Goal: Task Accomplishment & Management: Manage account settings

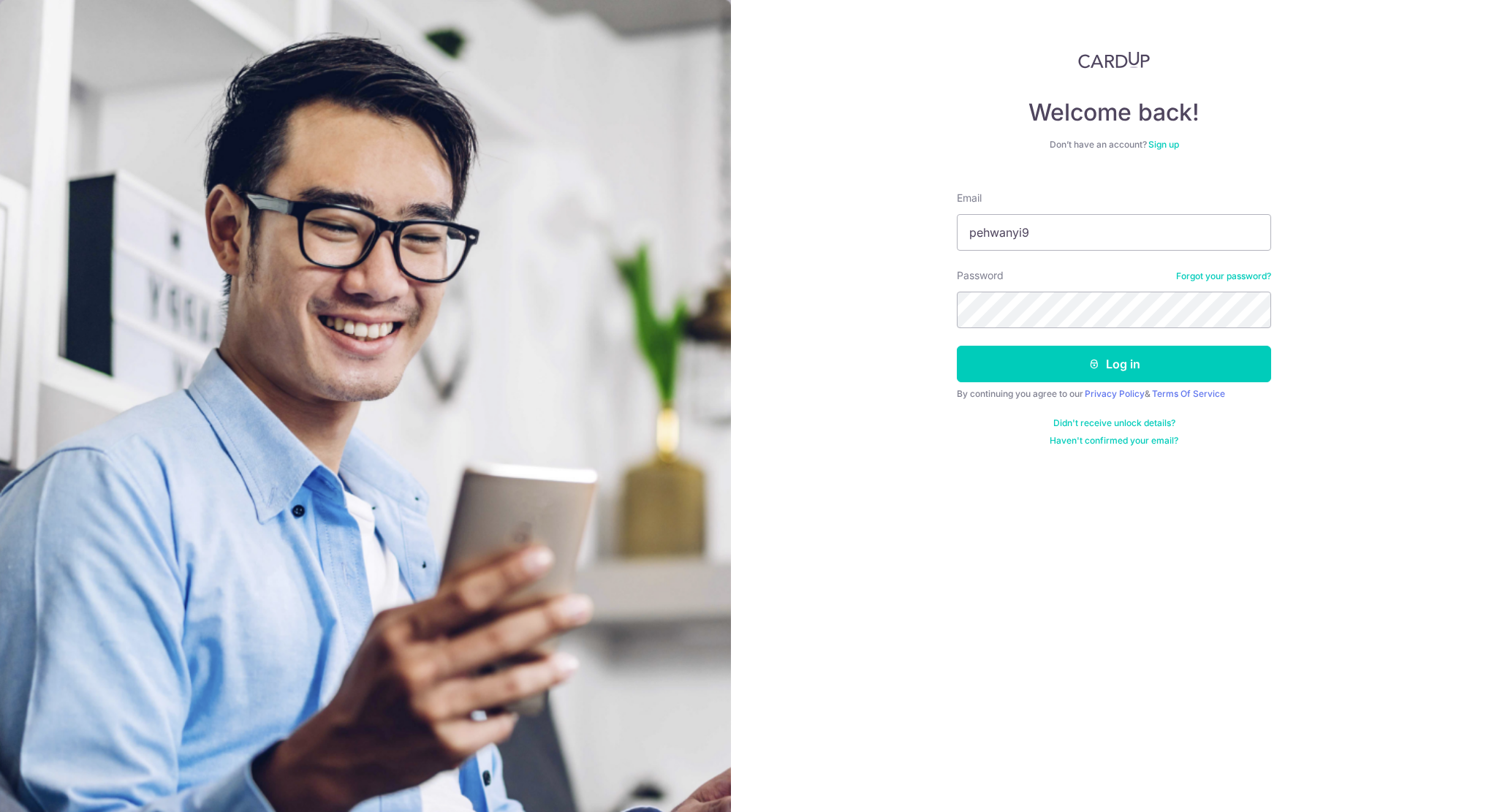
type input "pehwanyi92@hotmail.com"
click at [956, 346] on button "Log in" at bounding box center [1114, 364] width 314 height 36
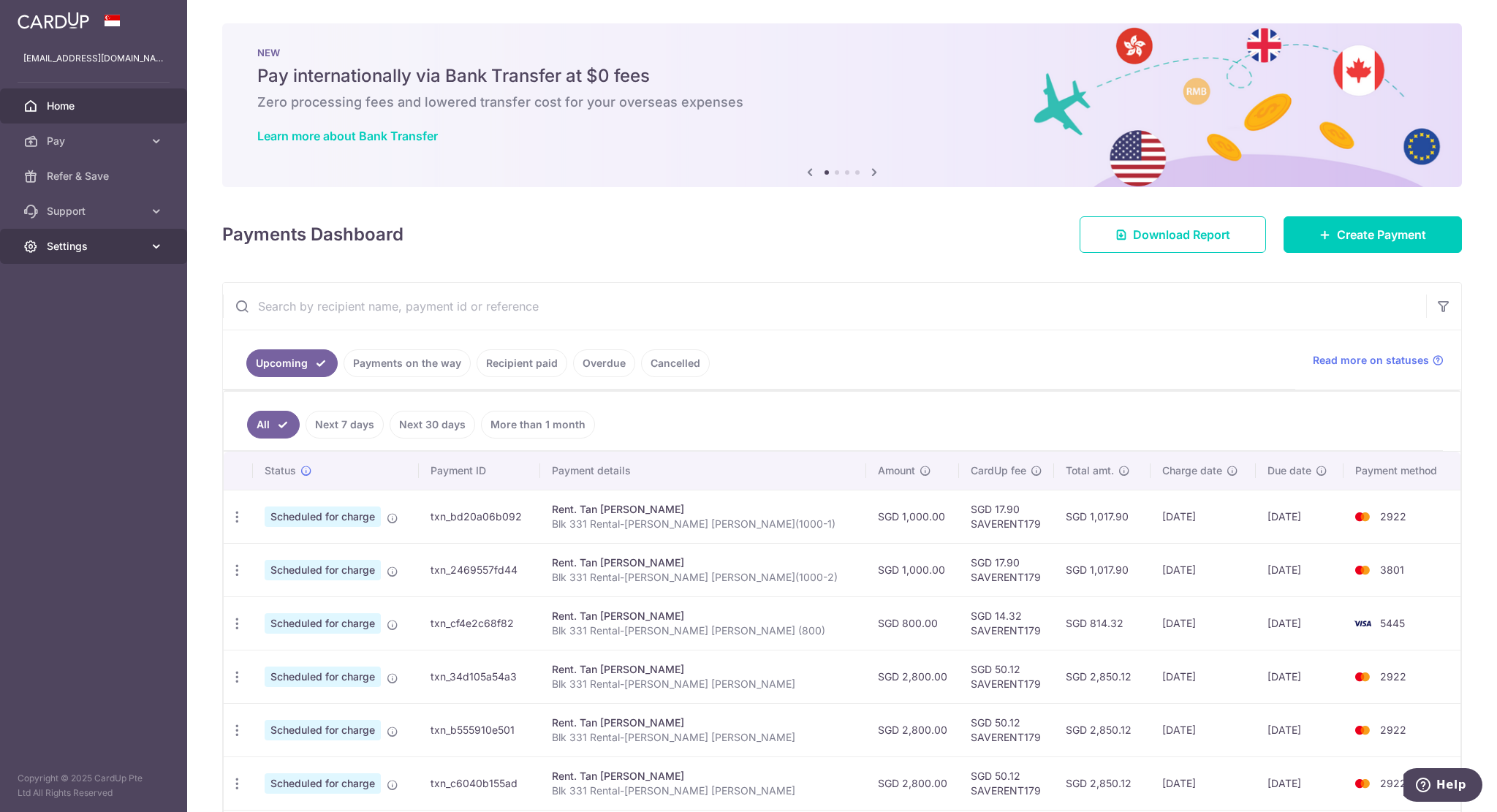
click at [114, 246] on span "Settings" at bounding box center [95, 246] width 96 height 15
click at [153, 204] on icon at bounding box center [156, 212] width 15 height 15
click at [131, 138] on span "Pay" at bounding box center [95, 141] width 96 height 15
click at [88, 239] on span "Cards" at bounding box center [95, 246] width 96 height 15
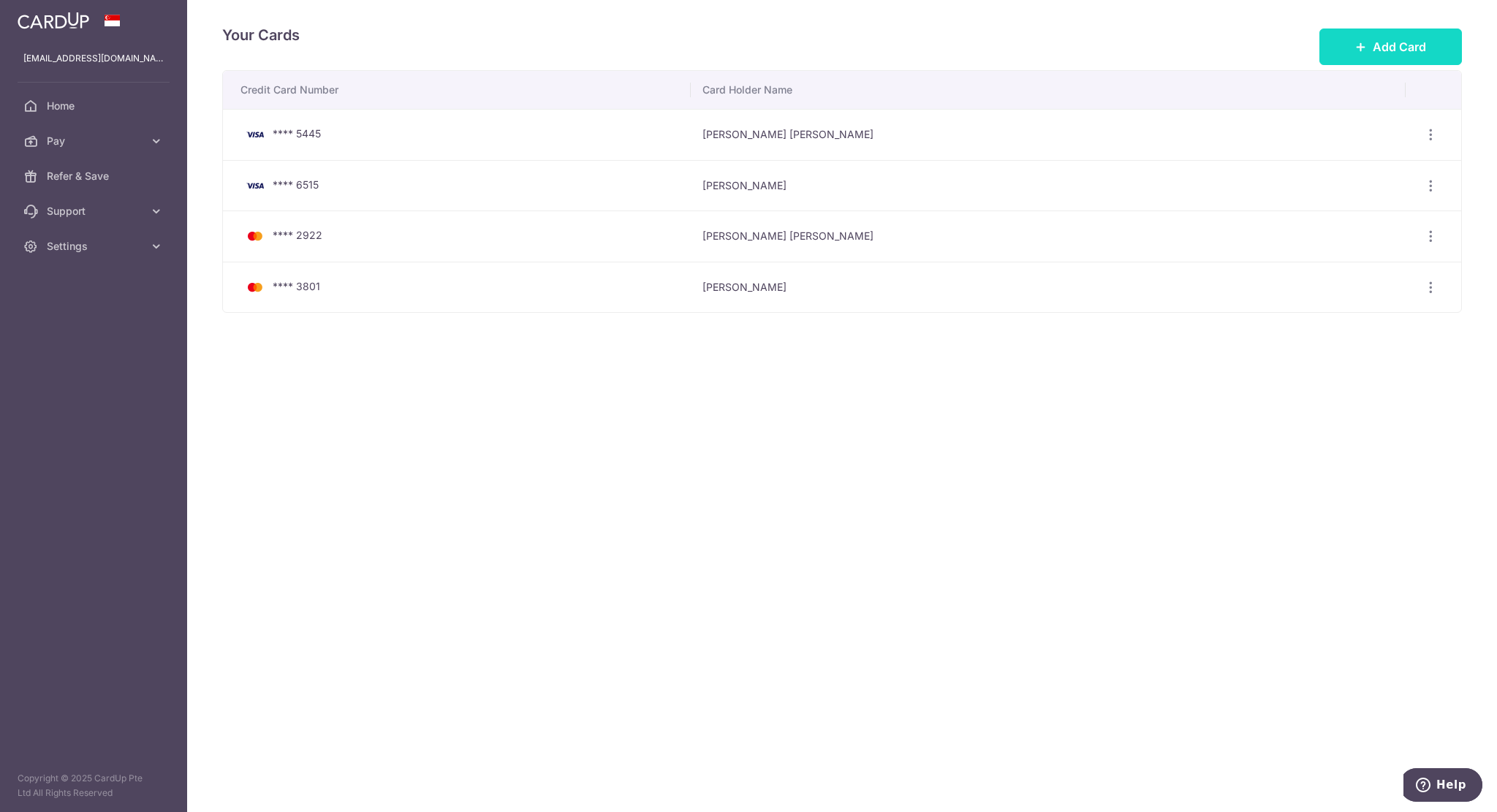
click at [1373, 39] on span "Add Card" at bounding box center [1399, 47] width 53 height 18
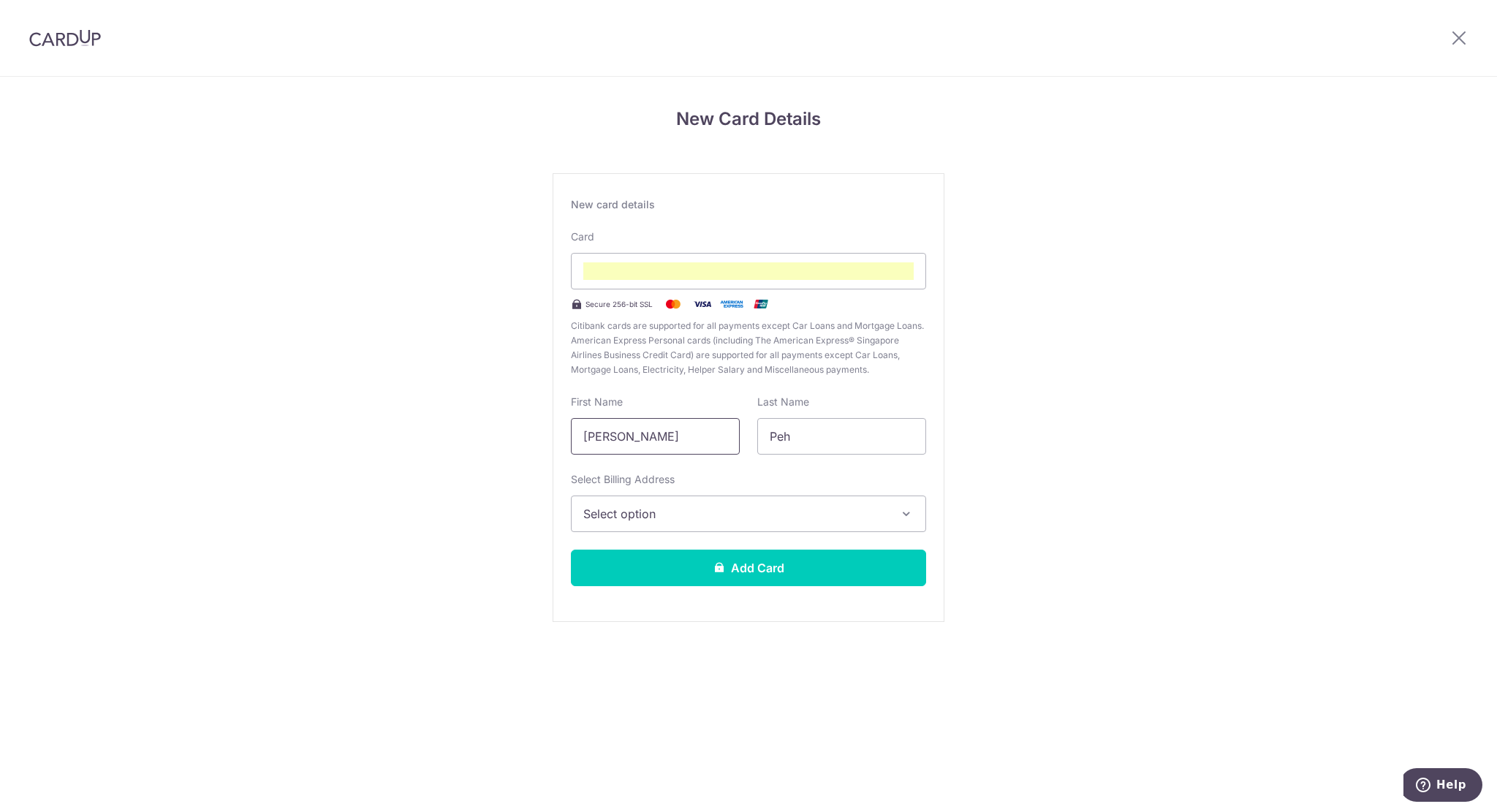
drag, startPoint x: 706, startPoint y: 438, endPoint x: 200, endPoint y: 435, distance: 506.0
click at [214, 438] on div "New Card Details New card details Card Secure 256-bit SSL Citibank cards are su…" at bounding box center [748, 383] width 1497 height 613
type input "Y"
type input "O"
type input "ONG"
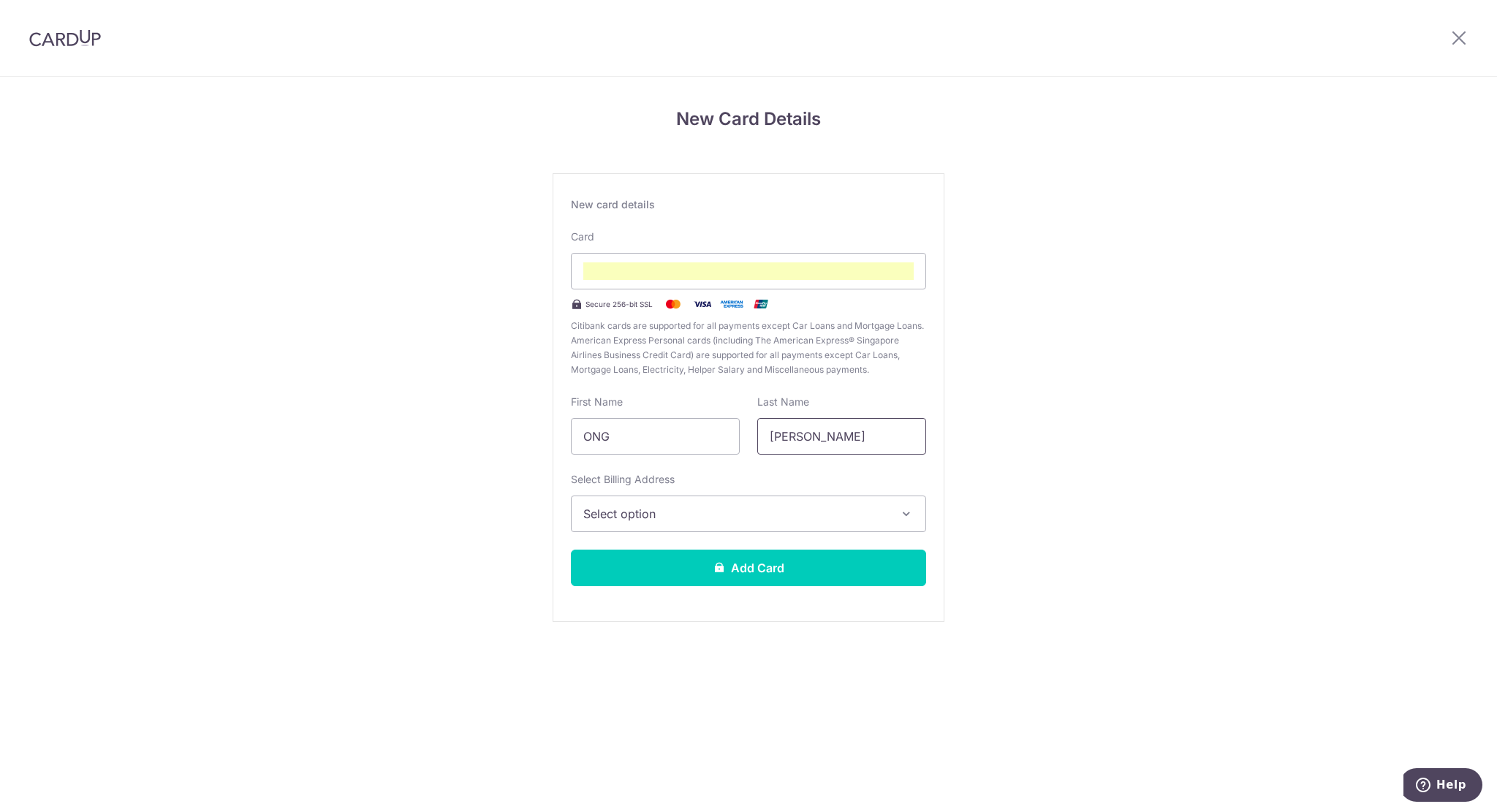
type input "[PERSON_NAME]"
click at [637, 514] on span "Select option" at bounding box center [735, 514] width 304 height 18
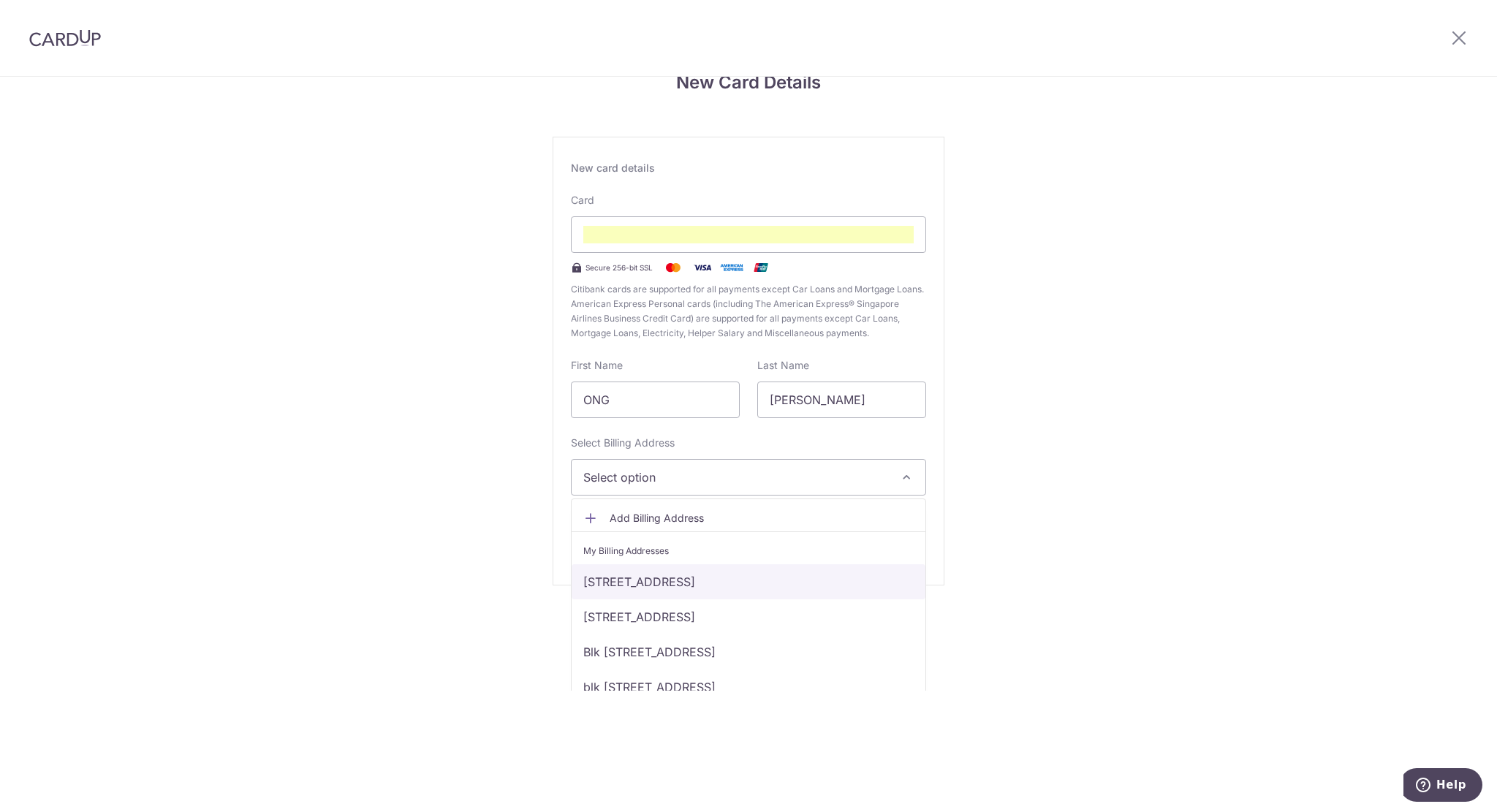
scroll to position [56, 0]
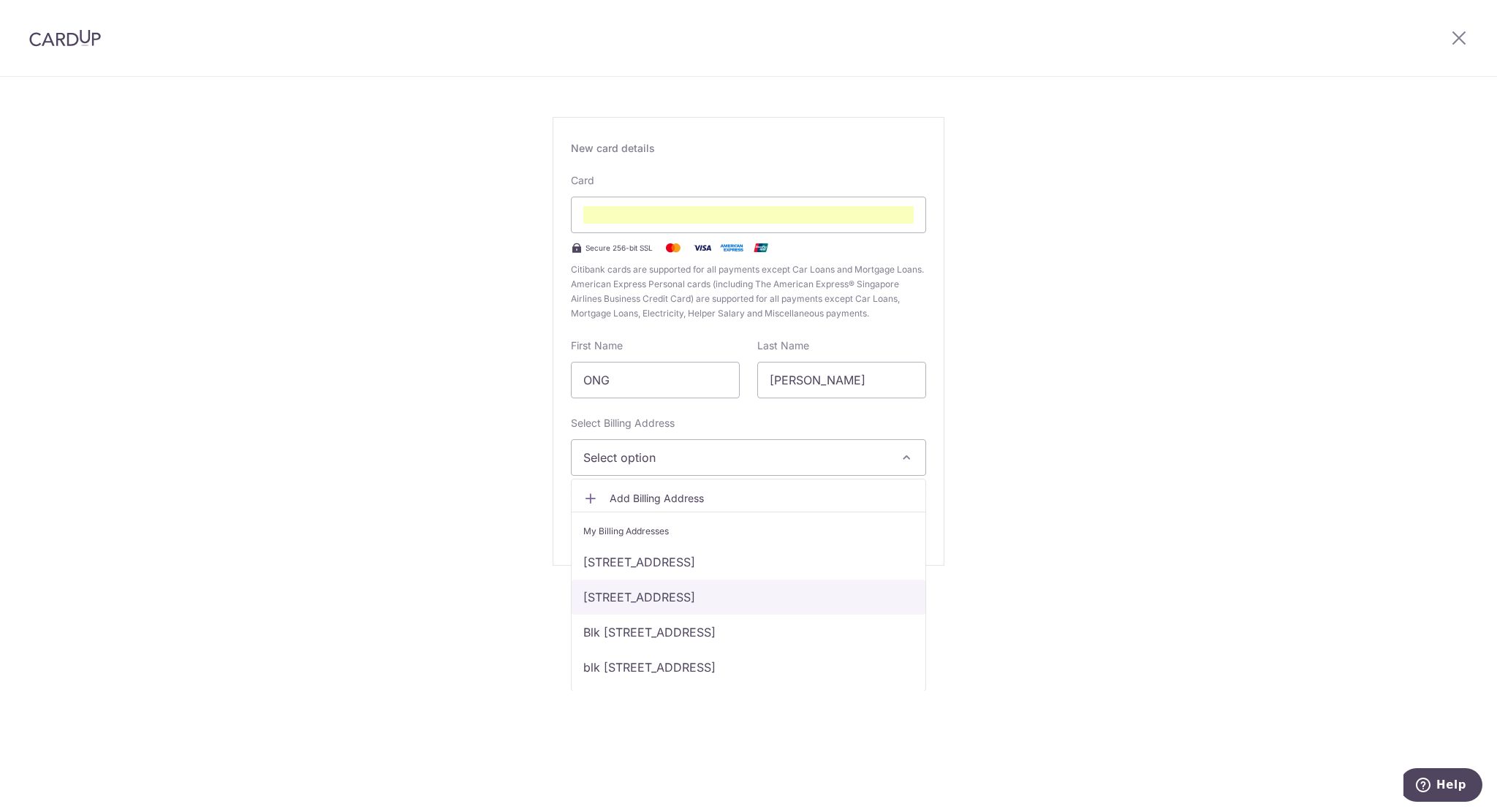
click at [755, 604] on link "[STREET_ADDRESS]" at bounding box center [748, 596] width 353 height 35
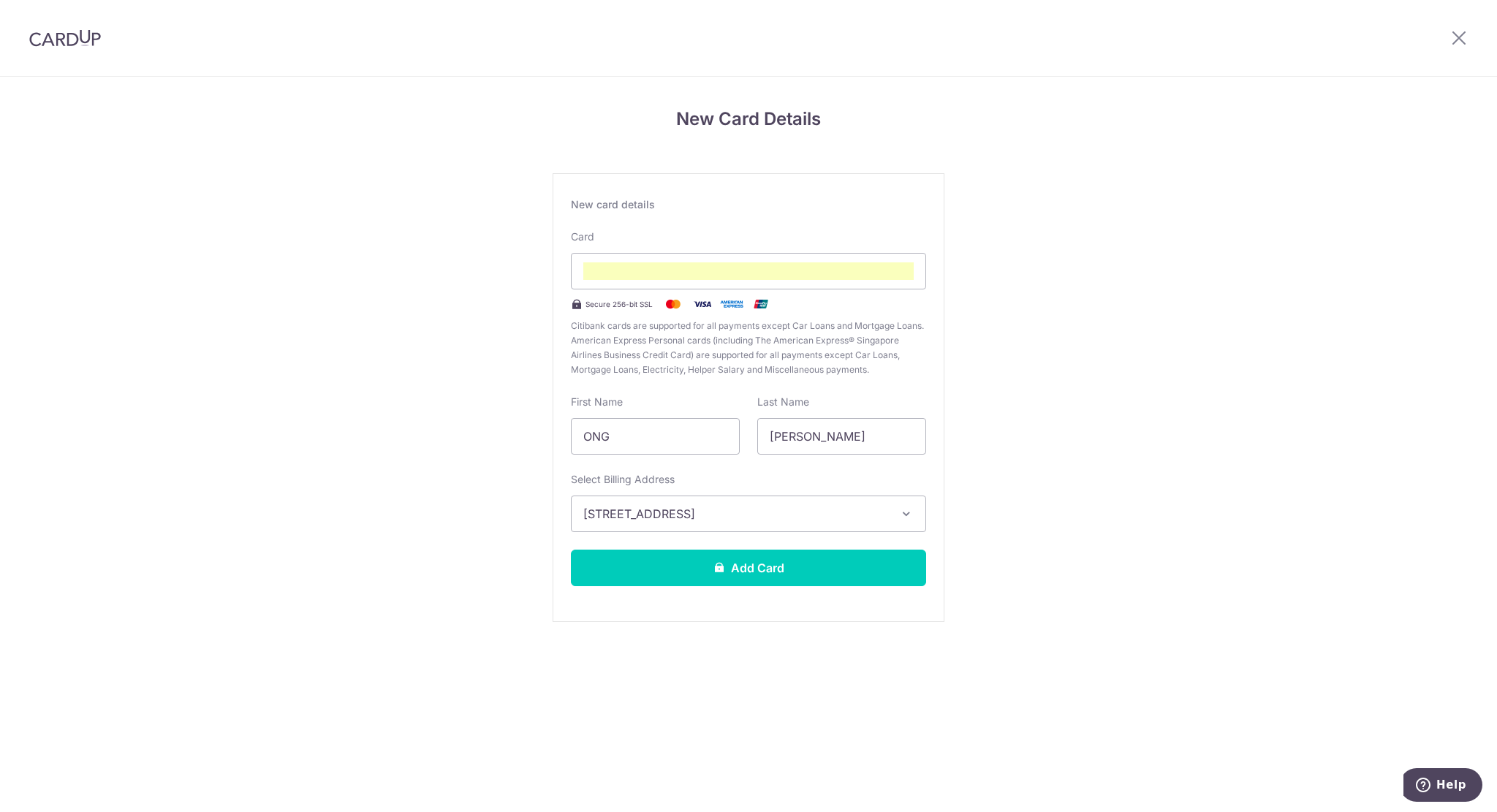
scroll to position [0, 0]
click at [717, 576] on button "Add Card" at bounding box center [748, 567] width 355 height 36
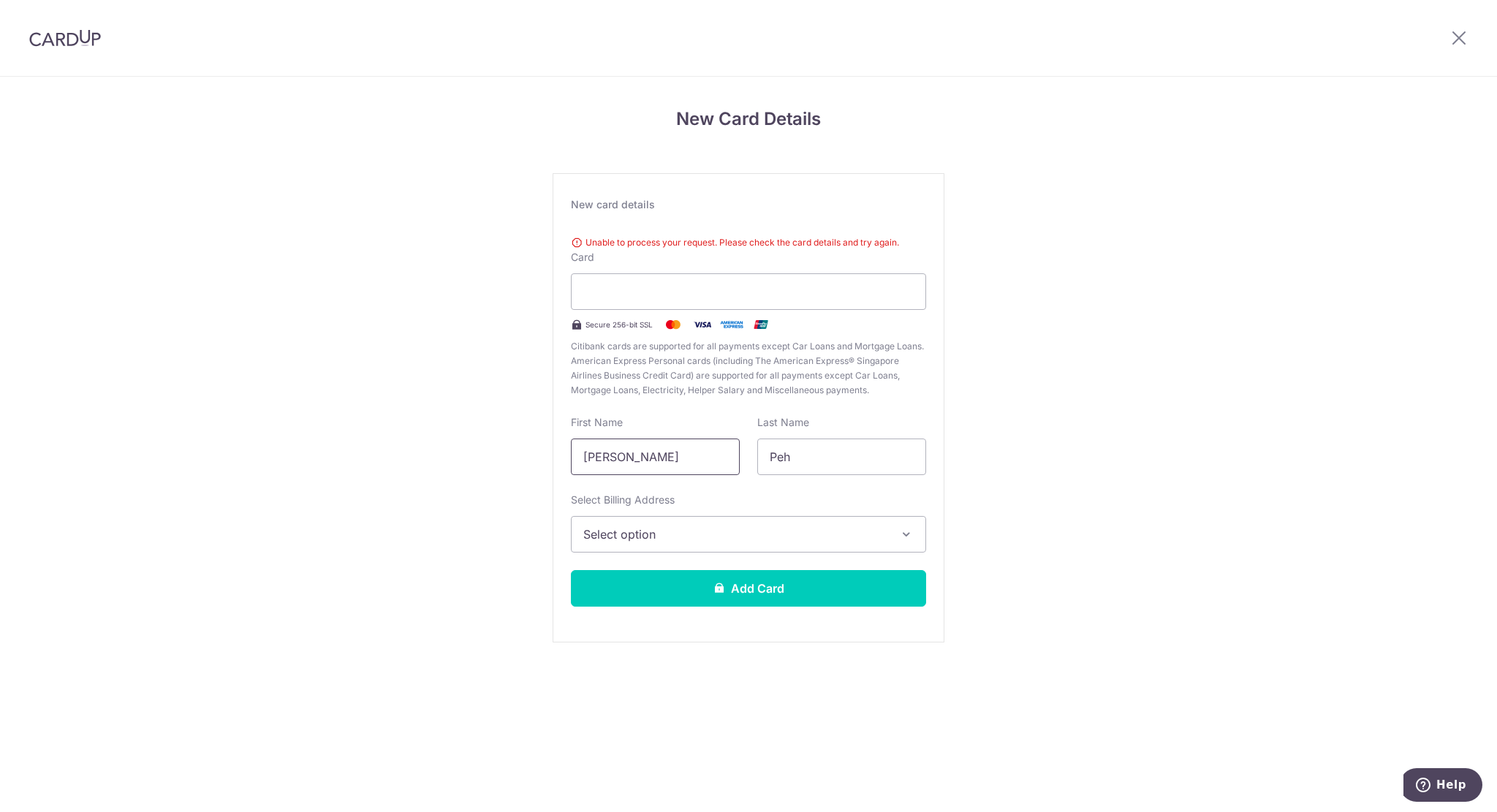
drag, startPoint x: 641, startPoint y: 461, endPoint x: 120, endPoint y: 461, distance: 521.0
click at [155, 461] on div "New Card Details New card details Unable to process your request. Please check …" at bounding box center [748, 394] width 1497 height 635
type input "[PERSON_NAME]"
type input "ONG"
click at [626, 540] on span "Select option" at bounding box center [735, 534] width 304 height 18
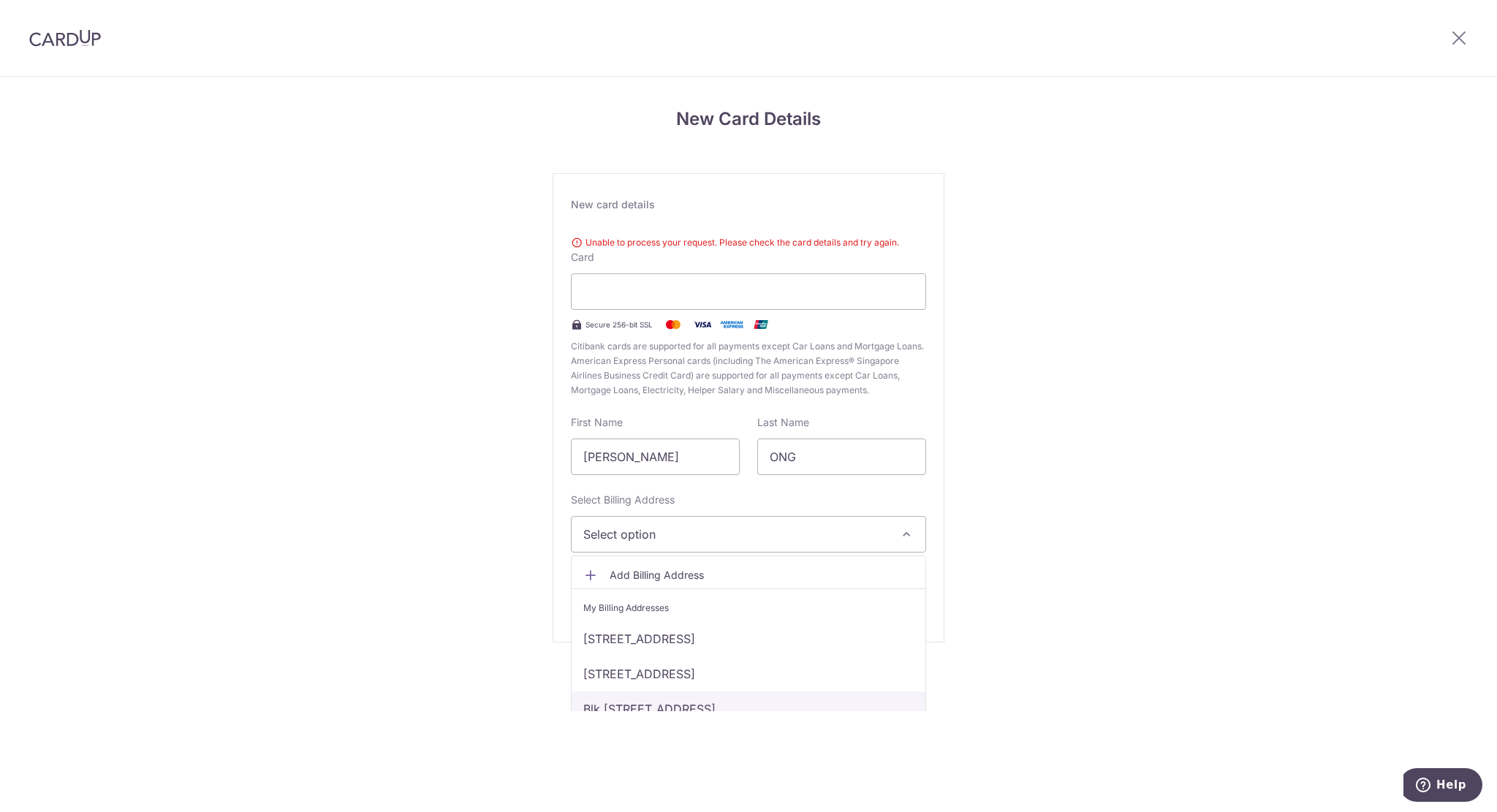
scroll to position [56, 0]
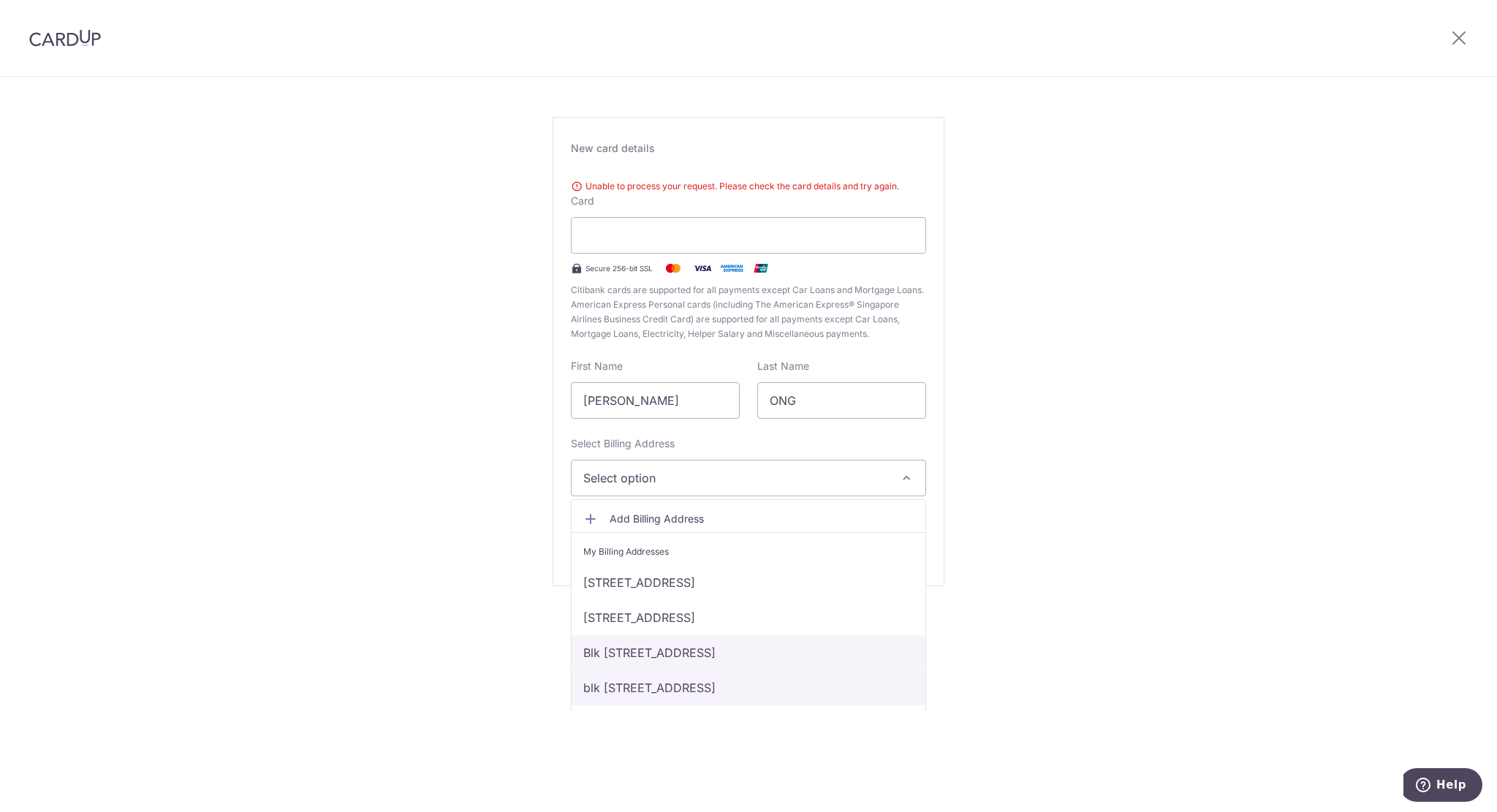
click at [754, 669] on ul "Add Billing Address My Billing Addresses [STREET_ADDRESS] [STREET_ADDRESS] Blk …" at bounding box center [748, 605] width 355 height 212
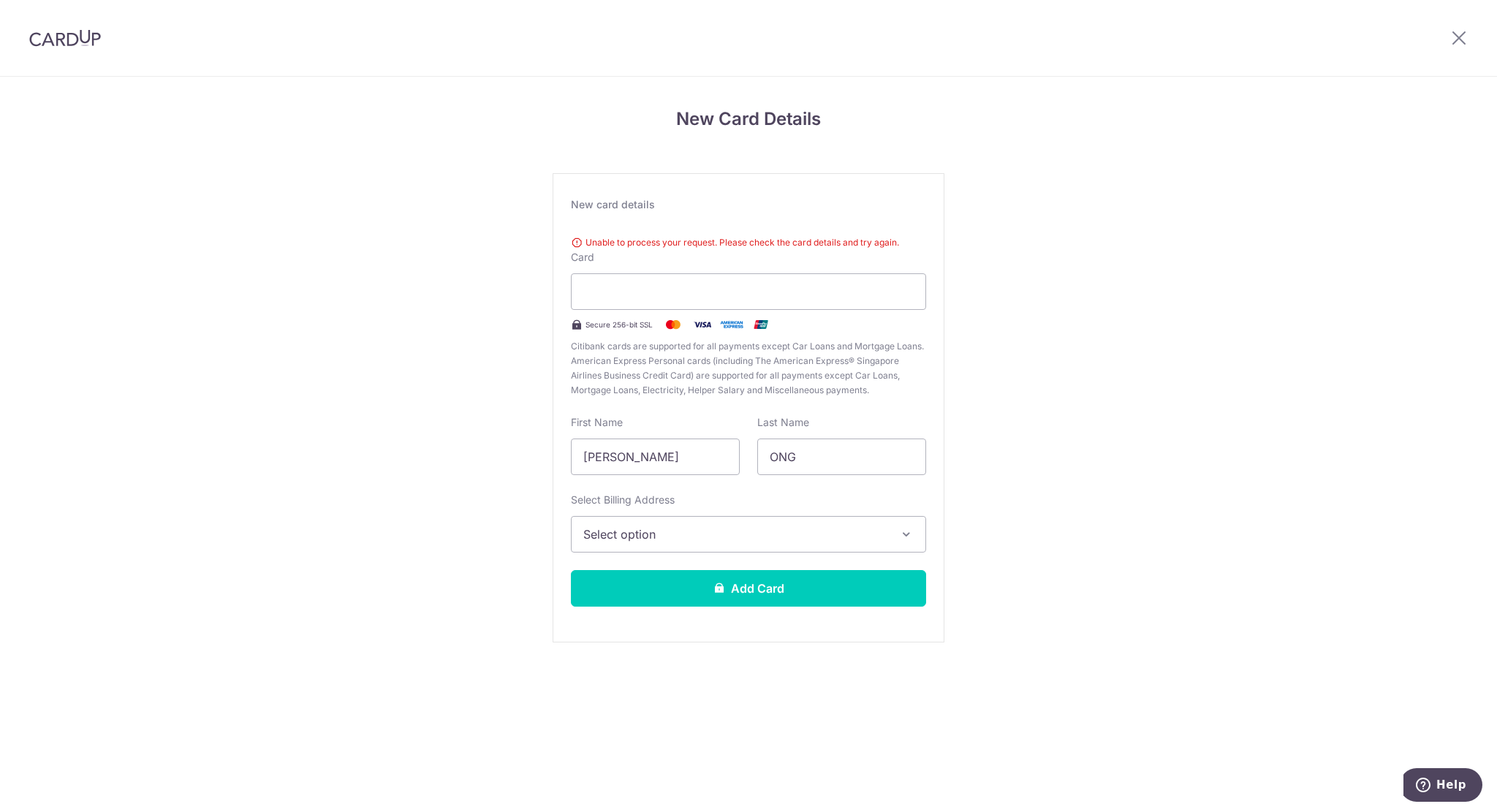
click at [710, 525] on span "Select option" at bounding box center [735, 534] width 304 height 18
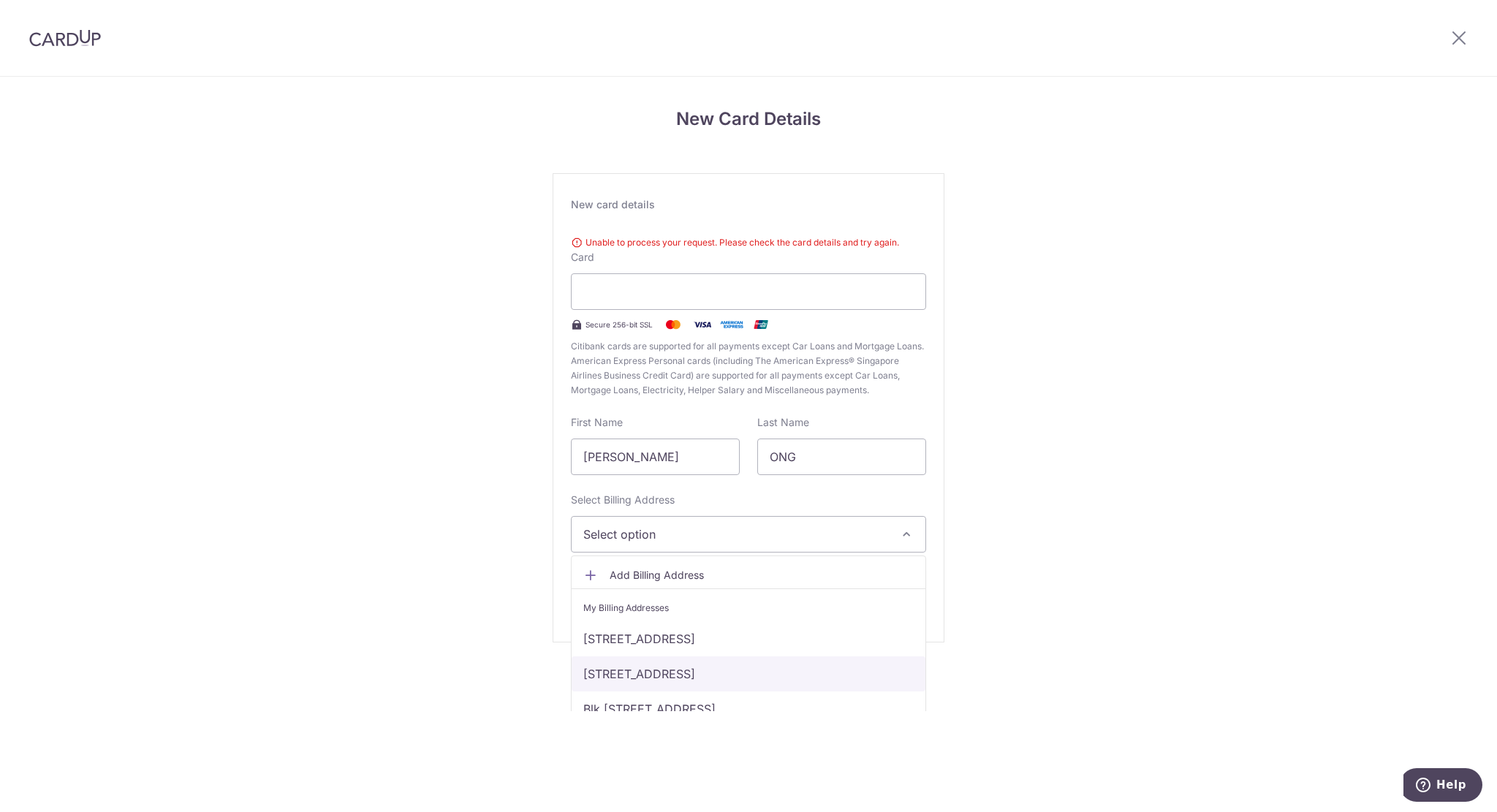
click at [669, 671] on link "[STREET_ADDRESS]" at bounding box center [748, 673] width 353 height 35
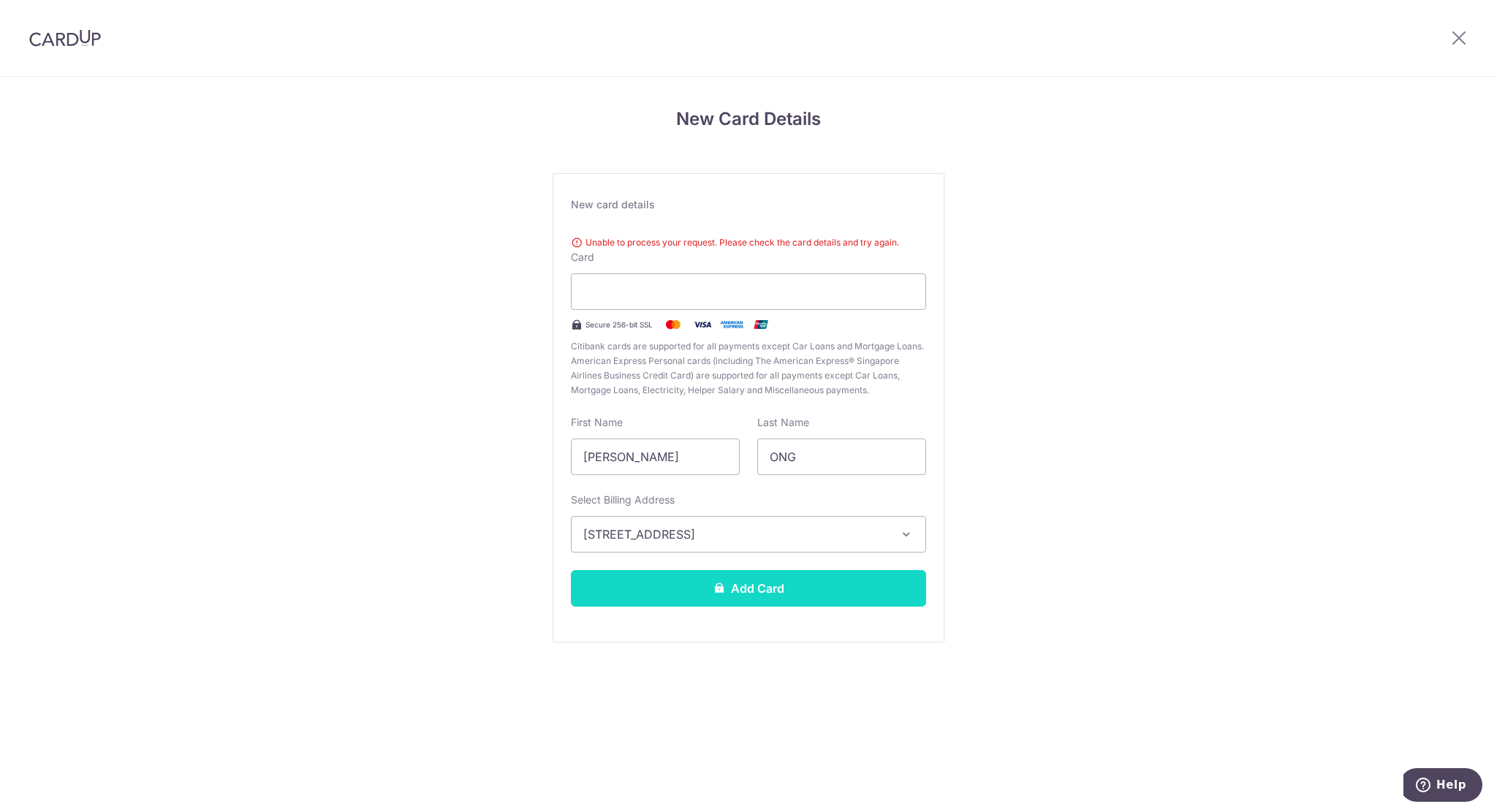
click at [770, 590] on button "Add Card" at bounding box center [748, 588] width 355 height 36
click at [1015, 297] on div "New Card Details New card details Unable to process your request. Please check …" at bounding box center [748, 394] width 1497 height 635
click at [804, 520] on button "[STREET_ADDRESS]" at bounding box center [748, 534] width 355 height 36
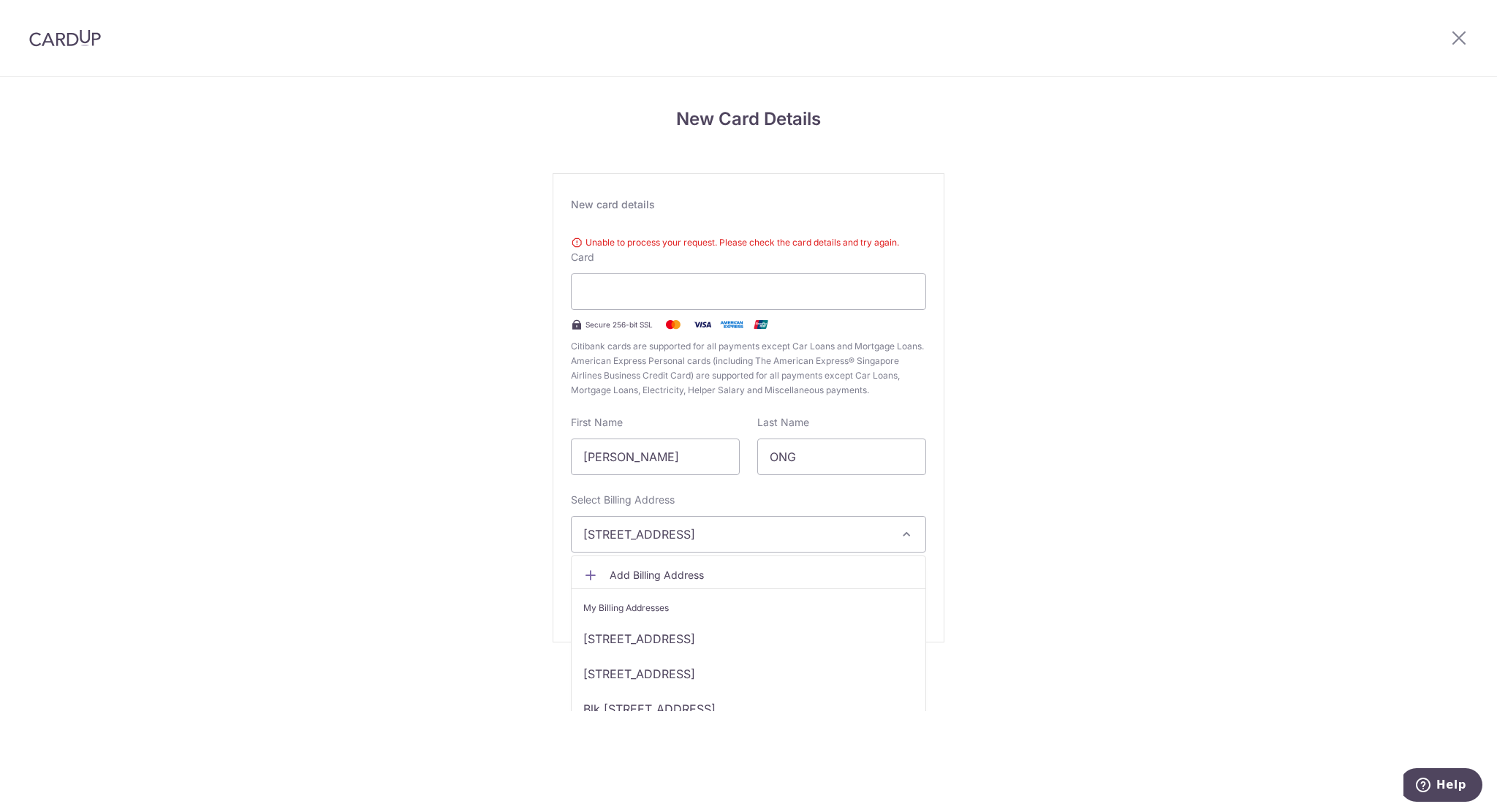
click at [806, 524] on button "[STREET_ADDRESS]" at bounding box center [748, 534] width 355 height 36
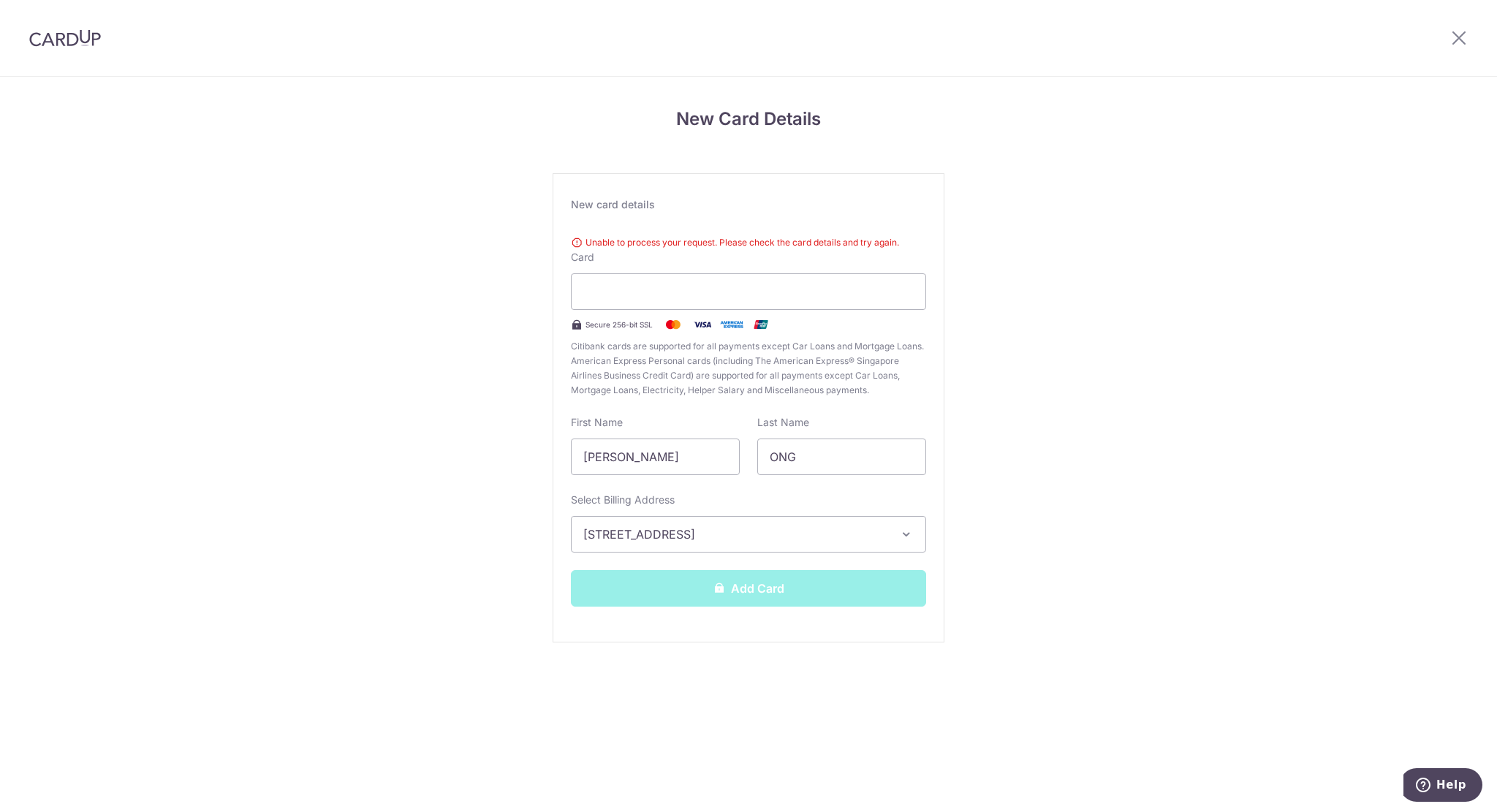
click at [1050, 485] on div "New Card Details New card details Unable to process your request. Please check …" at bounding box center [748, 394] width 1497 height 635
click at [848, 527] on span "[STREET_ADDRESS]" at bounding box center [735, 534] width 304 height 18
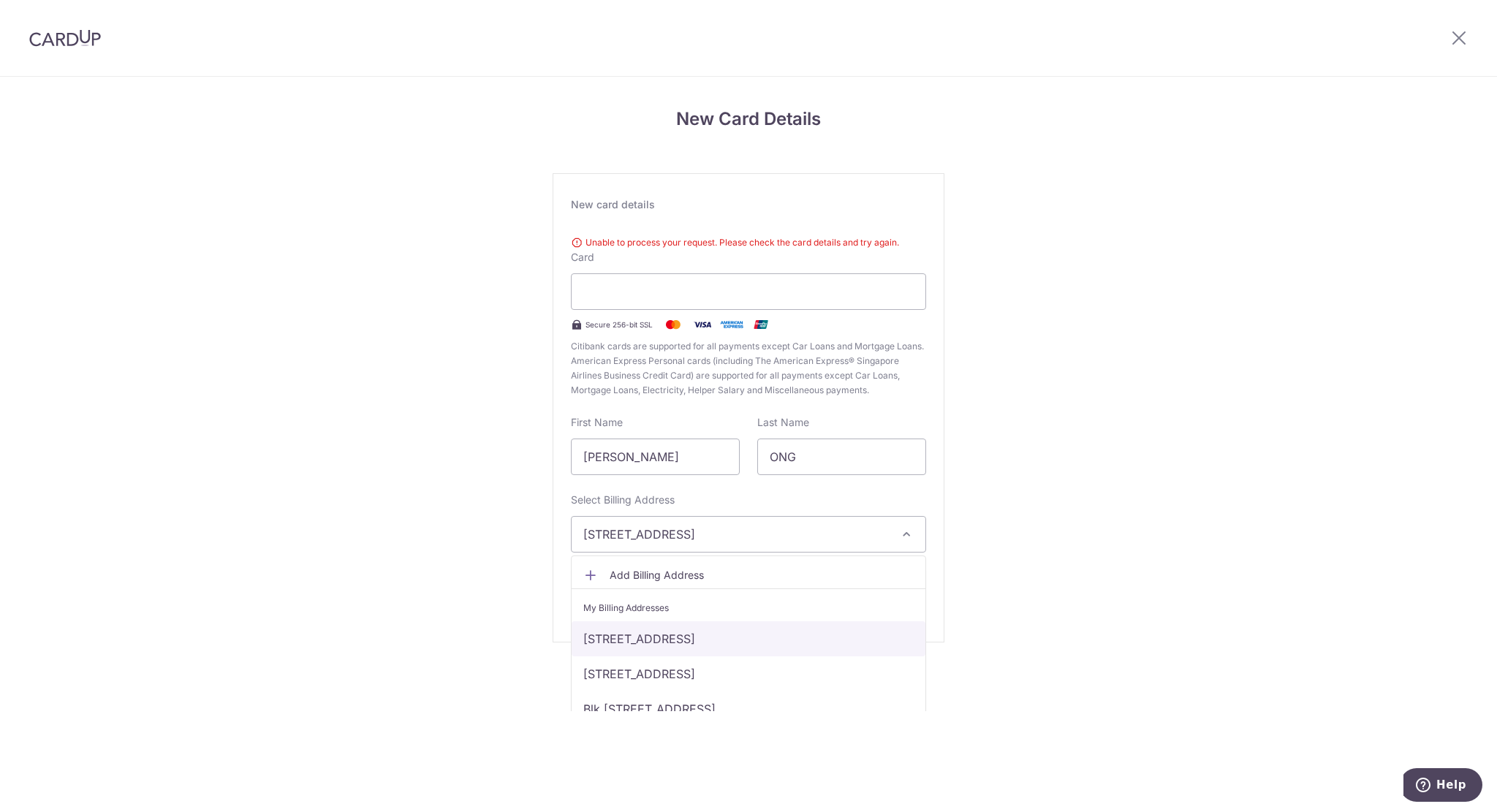
drag, startPoint x: 702, startPoint y: 630, endPoint x: 710, endPoint y: 613, distance: 18.8
click at [702, 630] on link "[STREET_ADDRESS]" at bounding box center [748, 638] width 353 height 35
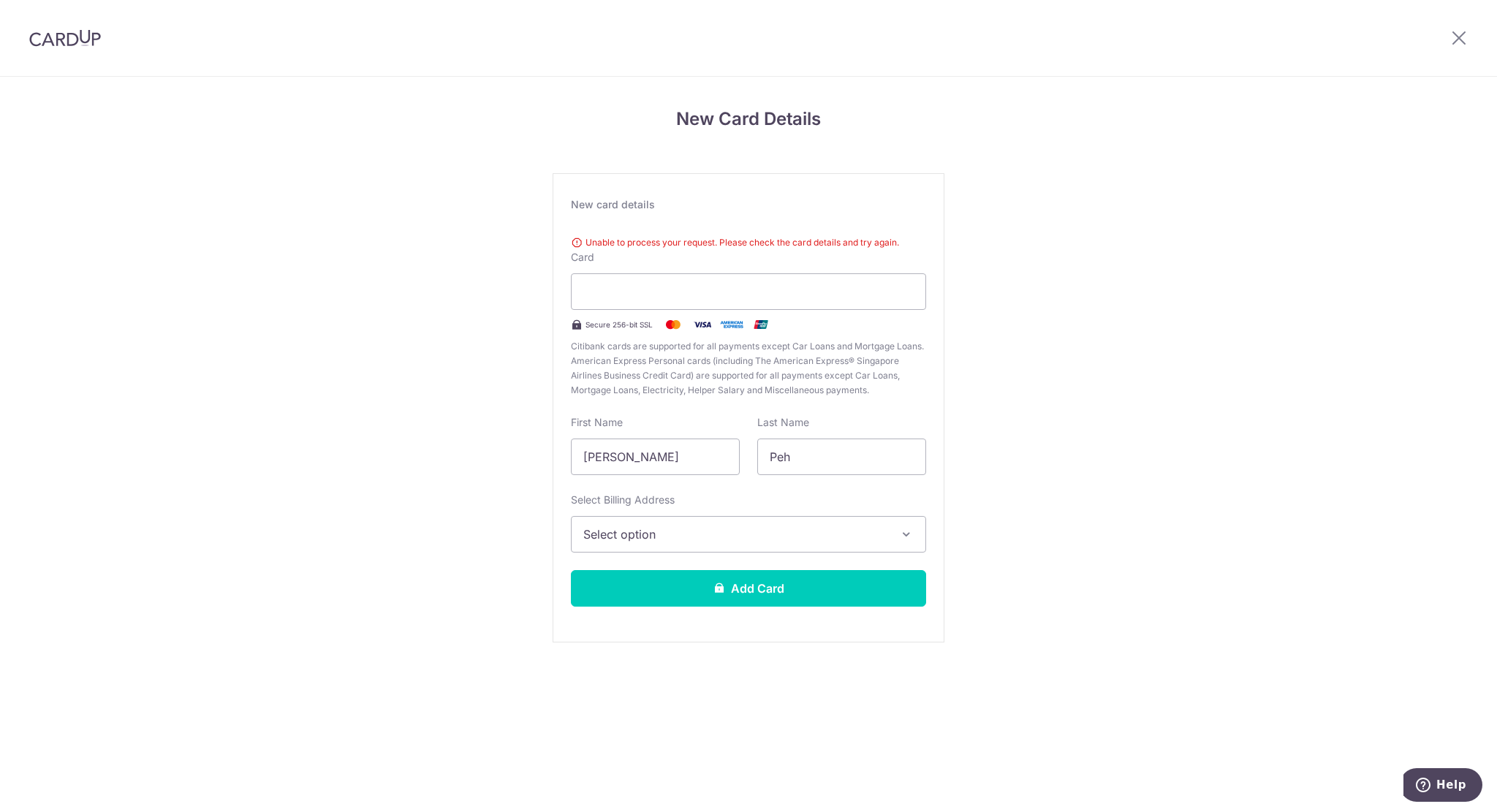
click at [1134, 297] on div "New Card Details New card details Unable to process your request. Please check …" at bounding box center [748, 394] width 1497 height 635
